Goal: Information Seeking & Learning: Learn about a topic

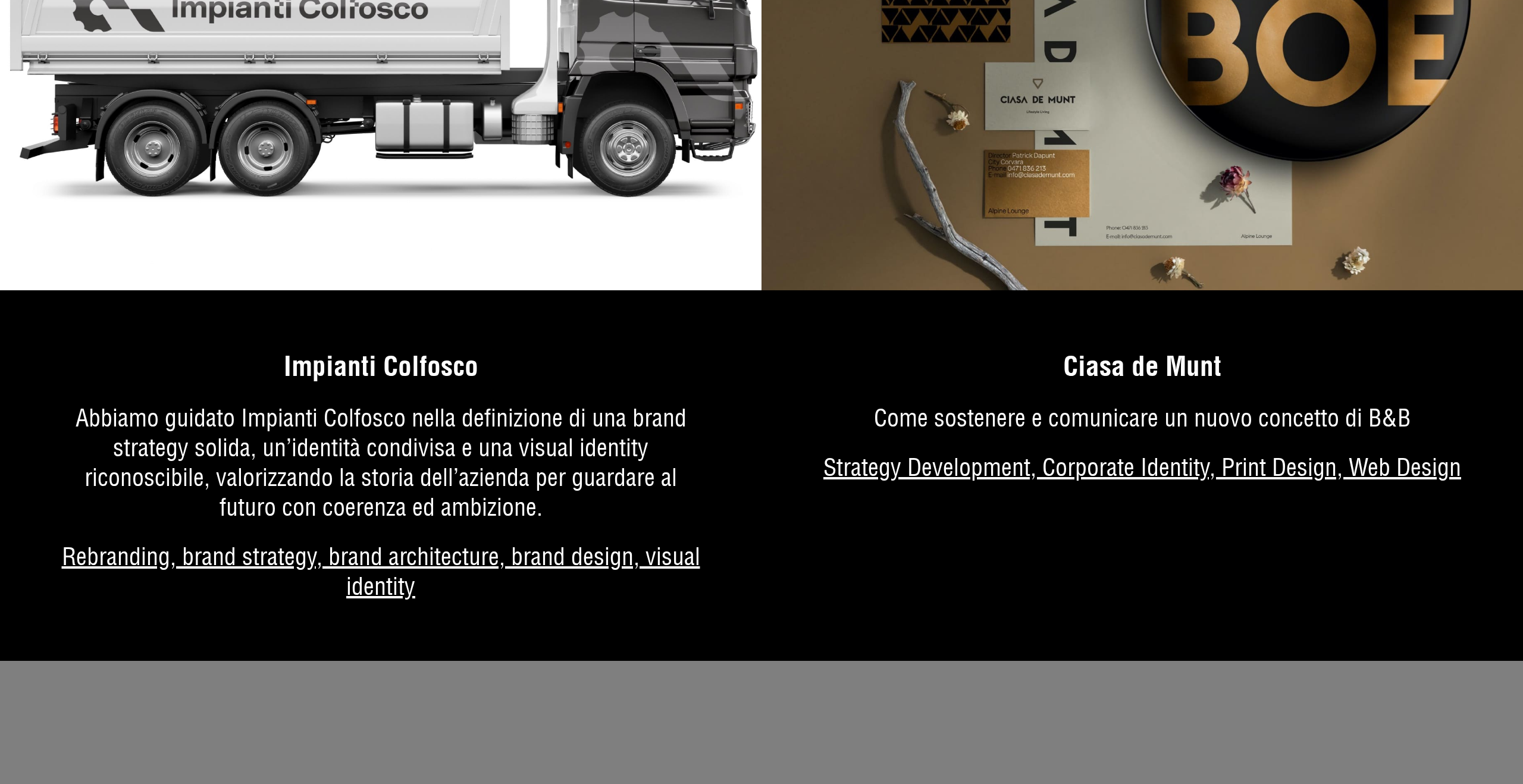
scroll to position [8038, 0]
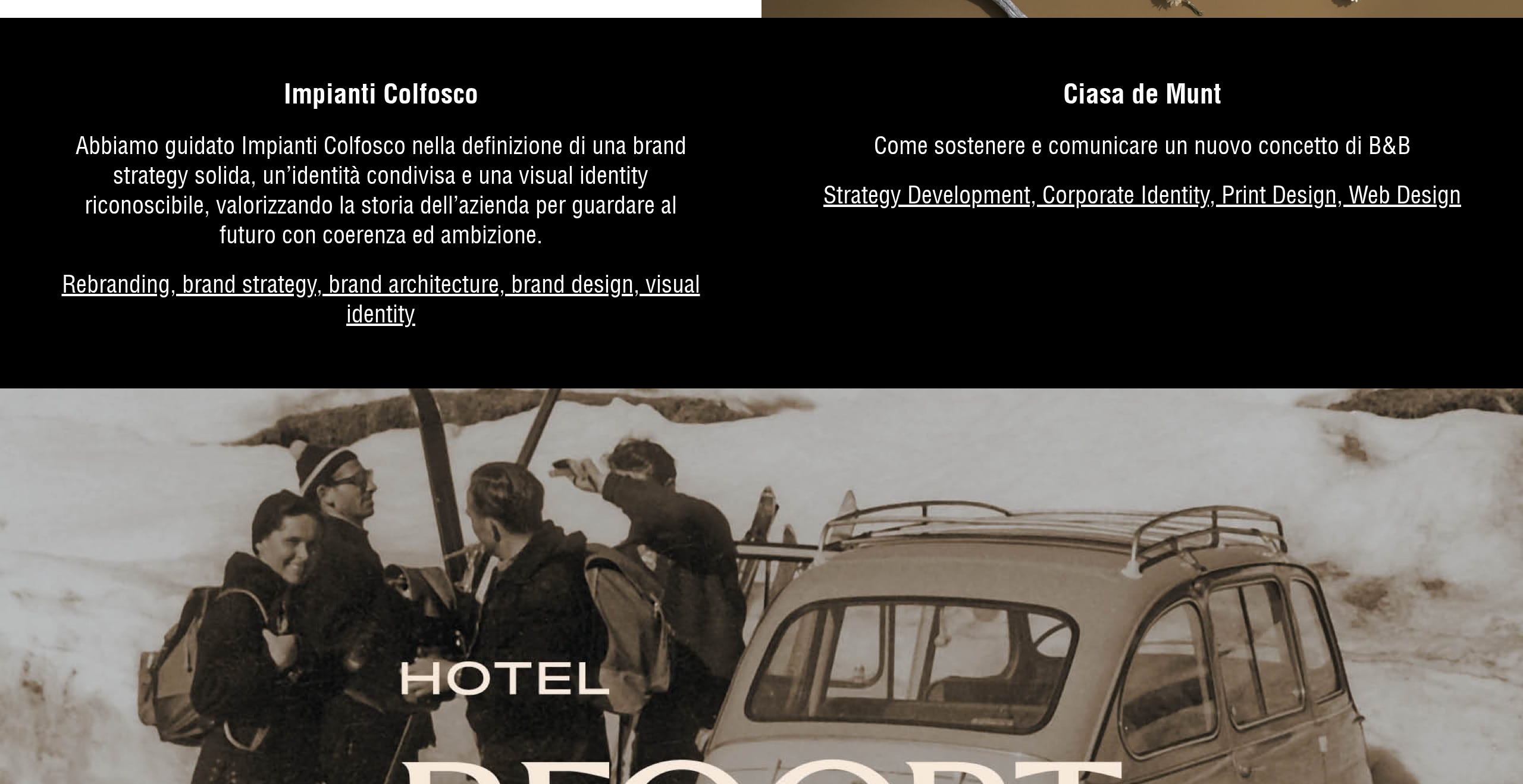
click at [463, 209] on link "Di più sul progetto" at bounding box center [381, 217] width 762 height 341
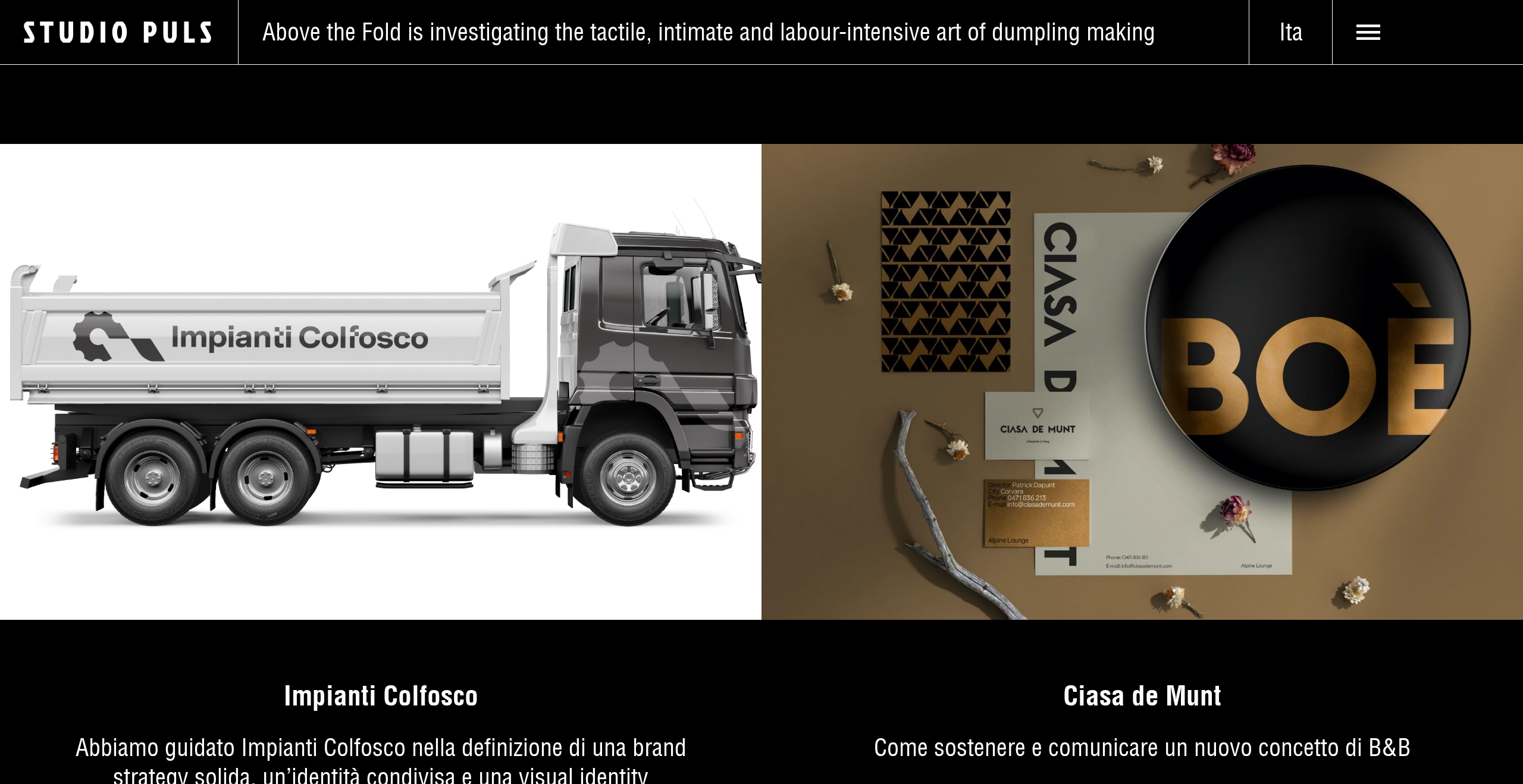
scroll to position [7349, 0]
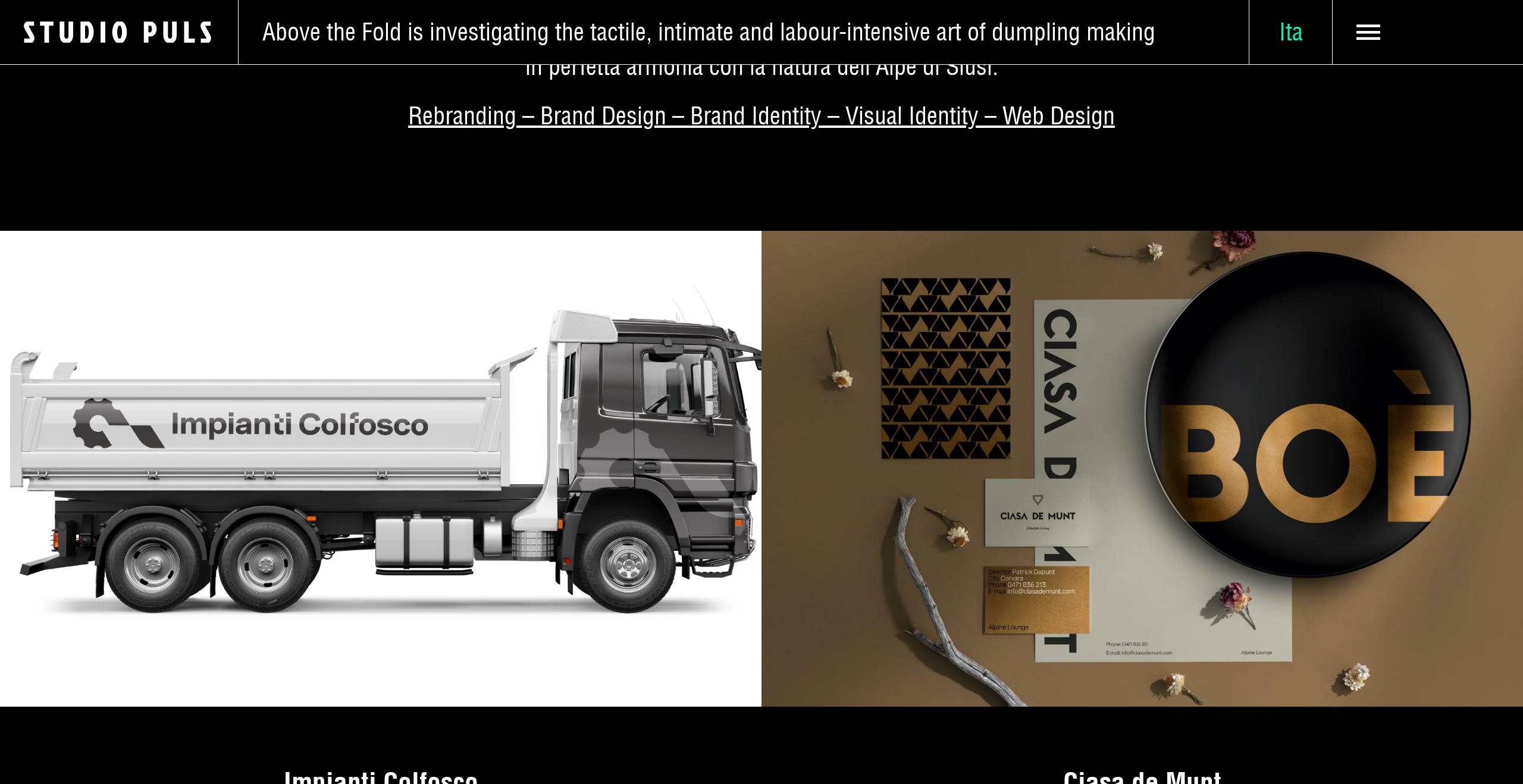
click at [1292, 37] on span "Ita" at bounding box center [1291, 32] width 83 height 30
click at [1289, 178] on span "Eng" at bounding box center [1290, 187] width 35 height 30
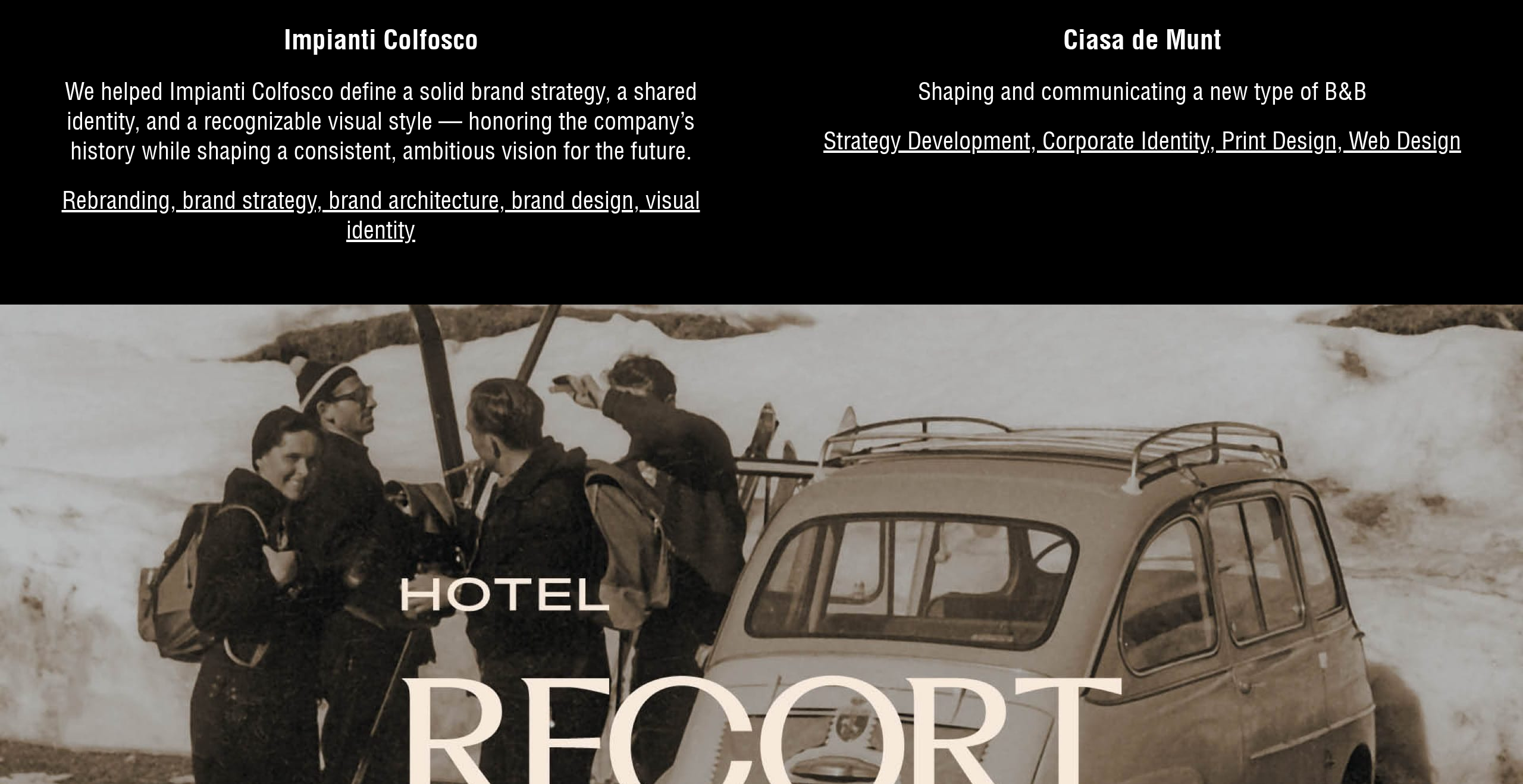
scroll to position [7872, 0]
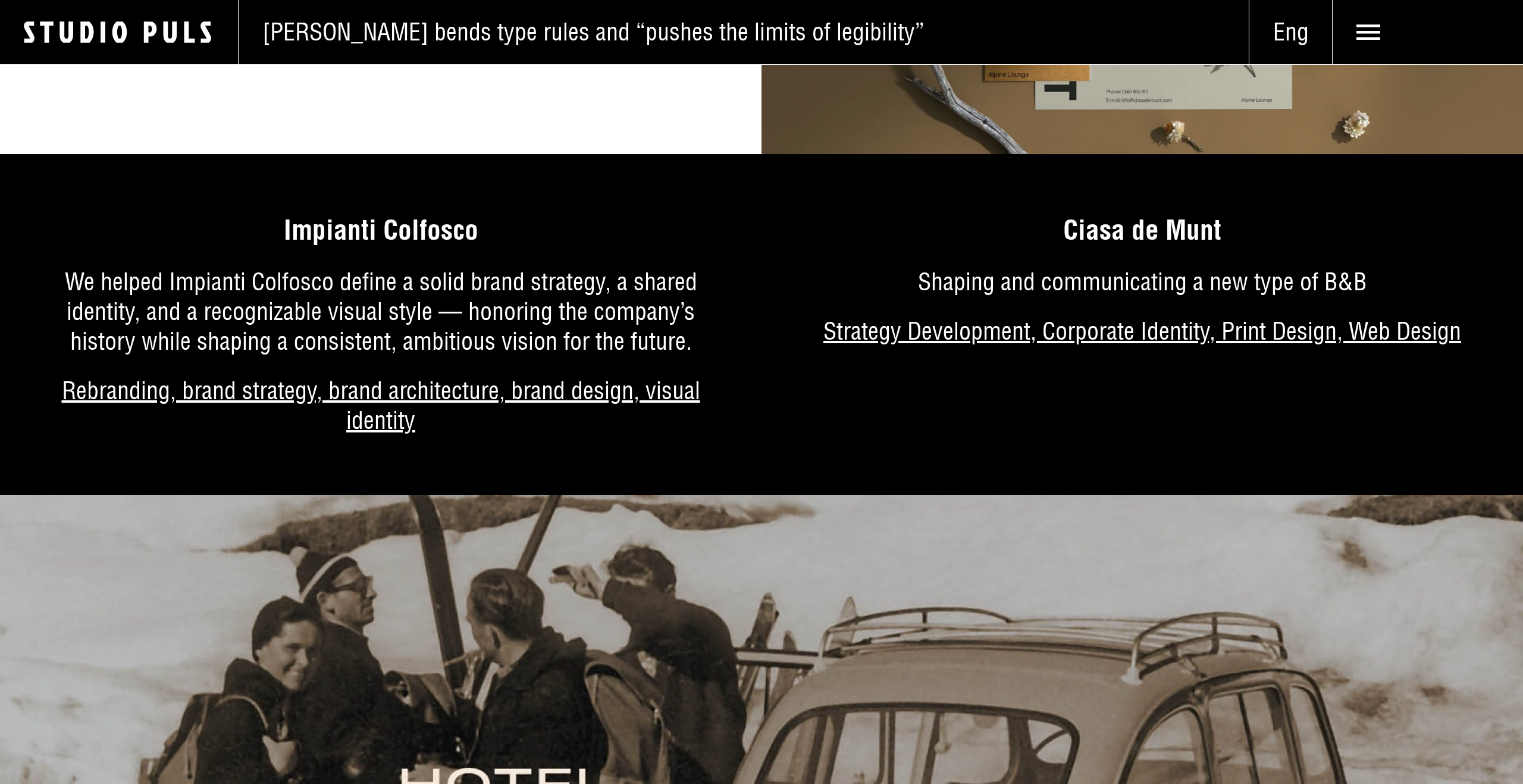
click at [436, 248] on link "More about the project" at bounding box center [381, 339] width 762 height 311
